Goal: Browse casually

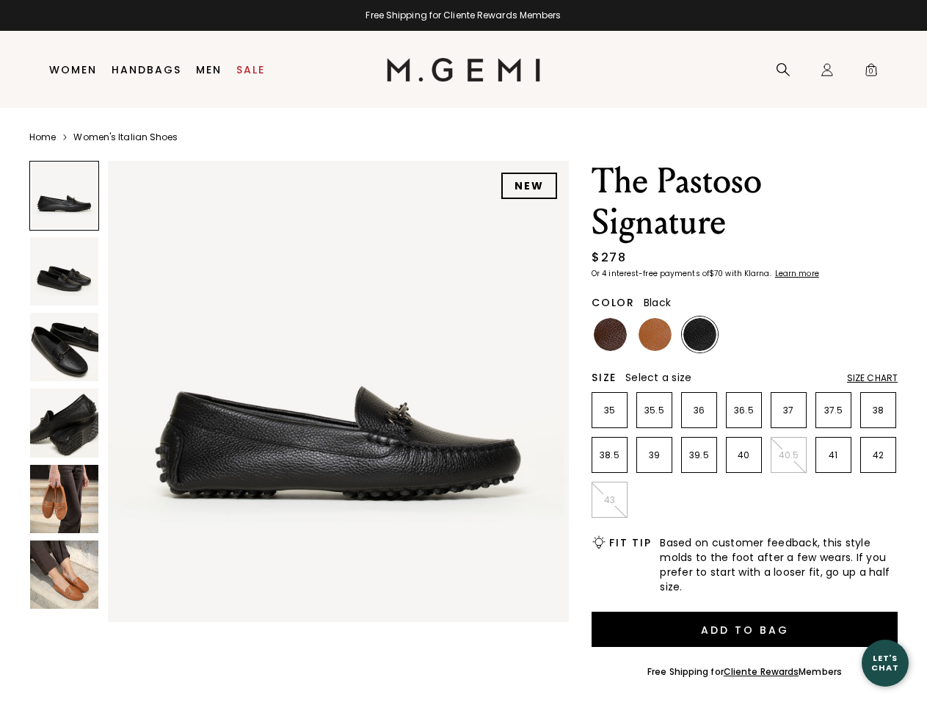
click at [463, 15] on div "Free Shipping for Cliente Rewards Members" at bounding box center [463, 16] width 927 height 12
click at [783, 70] on icon at bounding box center [783, 69] width 15 height 15
click at [827, 70] on div "Icons/20x20/profile@2x Sign In Orders Rewards Refer a Friend Address Book Call …" at bounding box center [826, 70] width 29 height 77
click at [871, 70] on span "0" at bounding box center [871, 72] width 15 height 15
click at [0, 0] on input "text" at bounding box center [0, 0] width 0 height 0
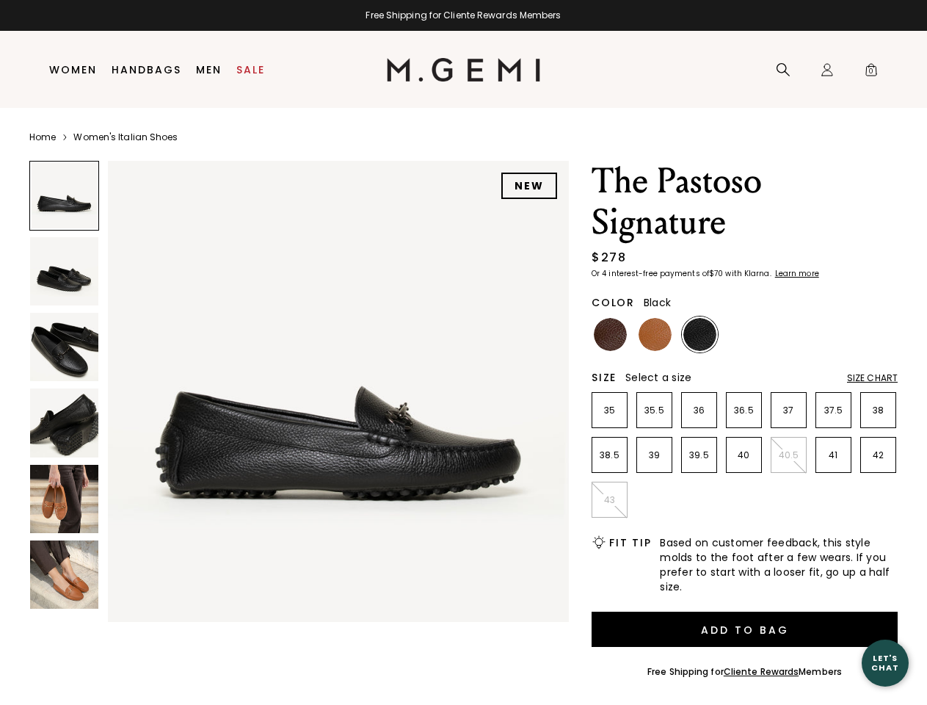
click at [0, 0] on div at bounding box center [0, 0] width 0 height 0
click at [0, 0] on div "Search" at bounding box center [0, 0] width 0 height 0
click at [0, 0] on div at bounding box center [0, 0] width 0 height 0
